Goal: Use online tool/utility: Use online tool/utility

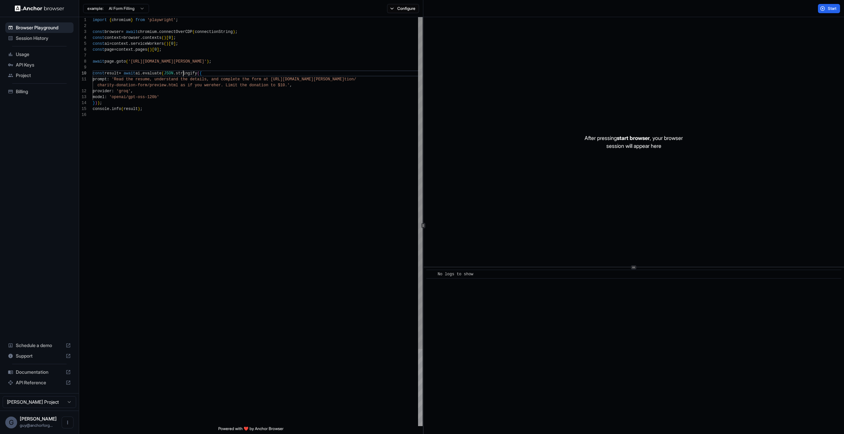
click at [183, 71] on div "import { chromium } from 'playwright' ; const browser = await chromium . connec…" at bounding box center [258, 269] width 330 height 504
click at [830, 11] on span "Start" at bounding box center [832, 8] width 9 height 5
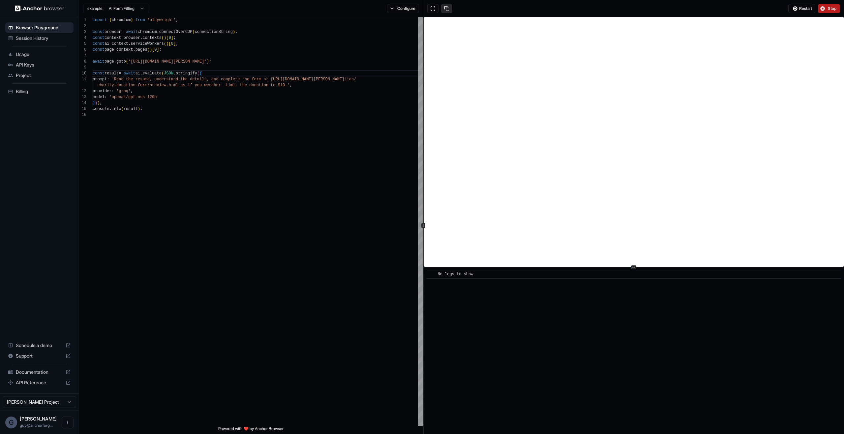
click at [443, 9] on button at bounding box center [446, 8] width 11 height 9
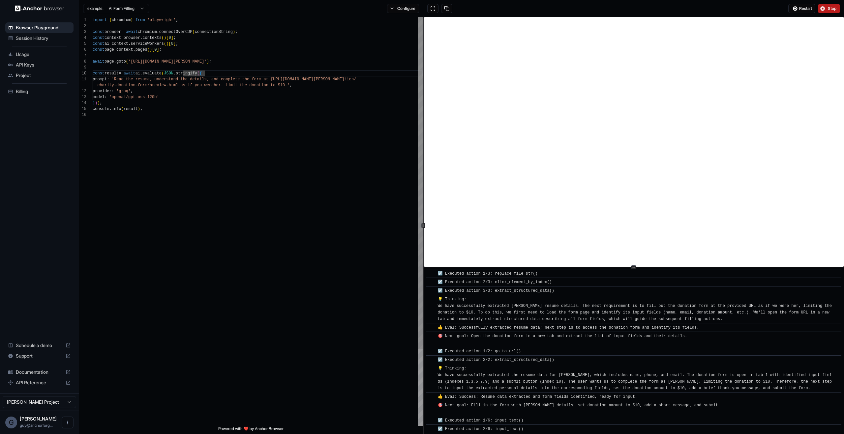
scroll to position [76, 0]
